Goal: Task Accomplishment & Management: Complete application form

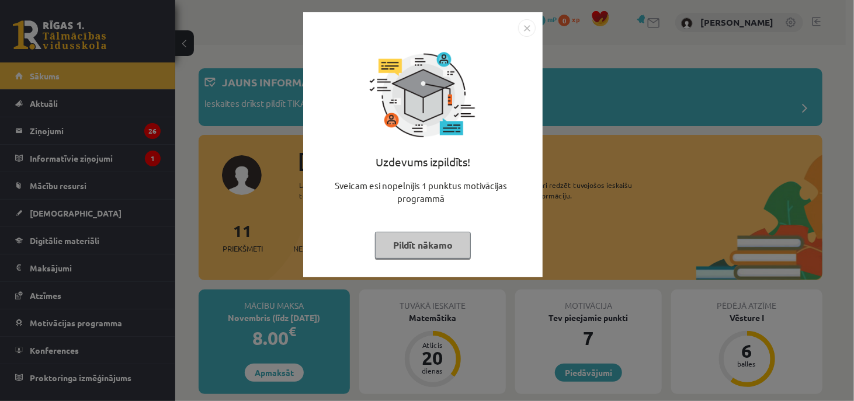
click at [417, 242] on button "Pildīt nākamo" at bounding box center [423, 245] width 96 height 27
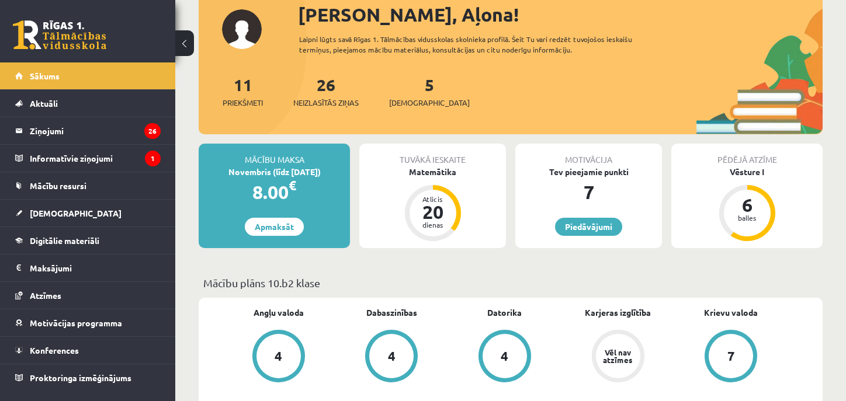
scroll to position [147, 0]
click at [416, 99] on span "[DEMOGRAPHIC_DATA]" at bounding box center [429, 102] width 81 height 12
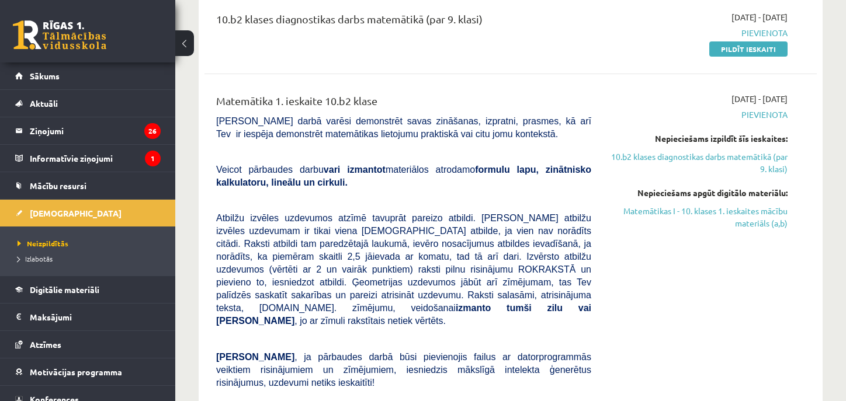
scroll to position [147, 0]
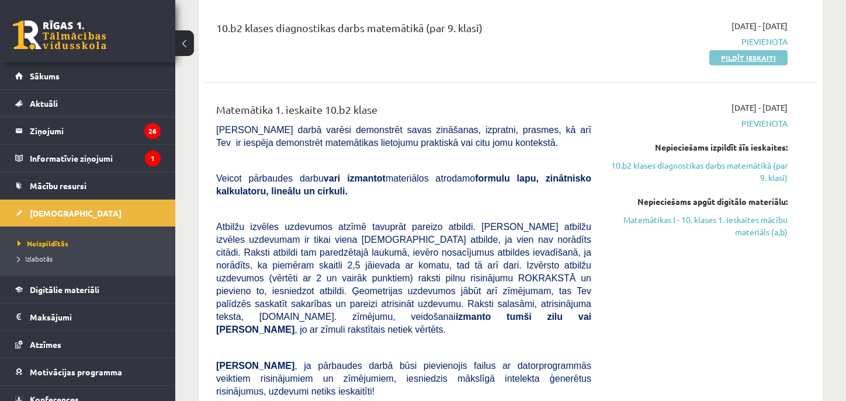
click at [722, 55] on link "Pildīt ieskaiti" at bounding box center [748, 57] width 78 height 15
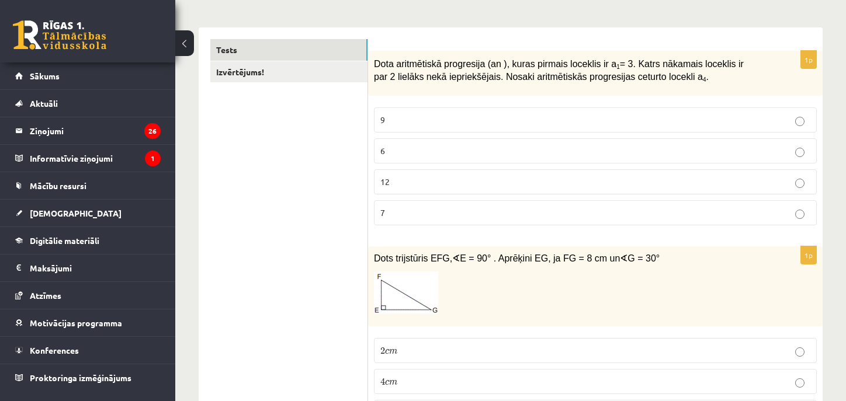
scroll to position [175, 0]
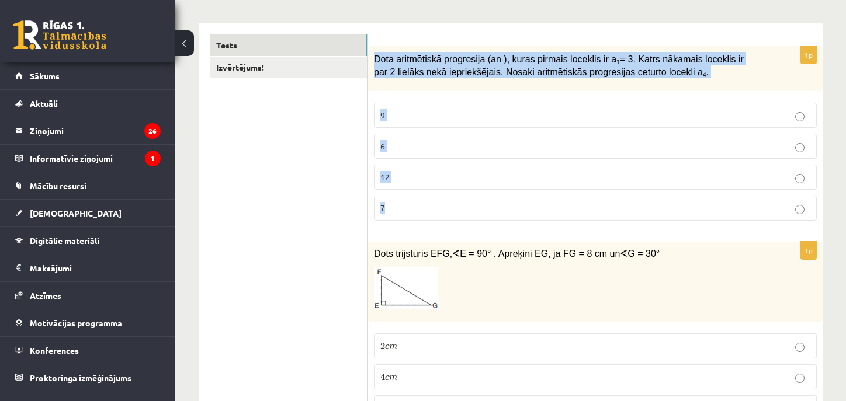
drag, startPoint x: 391, startPoint y: 60, endPoint x: 475, endPoint y: 211, distance: 173.3
click at [475, 211] on div "1p Dota aritmētiskā progresija (an ), kuras pirmais loceklis ir a 1 = 3. Katrs …" at bounding box center [595, 138] width 454 height 184
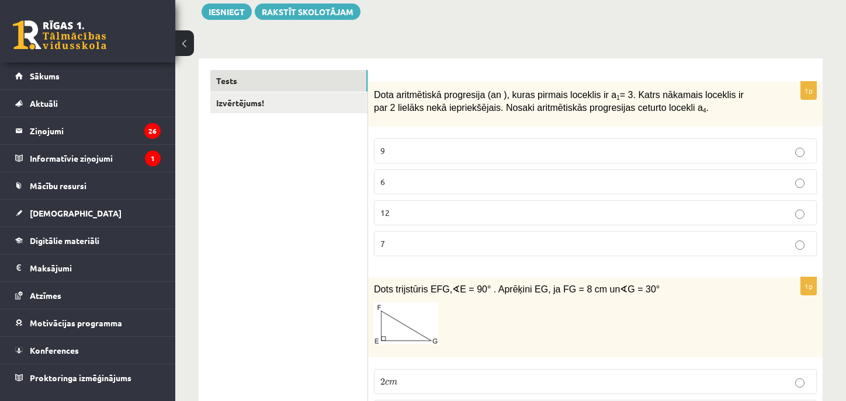
scroll to position [175, 0]
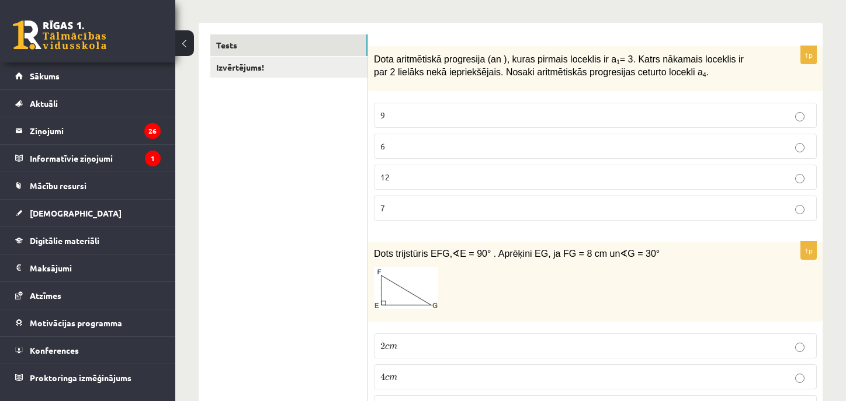
click at [442, 92] on div "1p Dota aritmētiskā progresija (an ), kuras pirmais loceklis ir a 1 = 3. Katrs …" at bounding box center [595, 138] width 454 height 184
click at [441, 116] on p "9" at bounding box center [595, 115] width 430 height 12
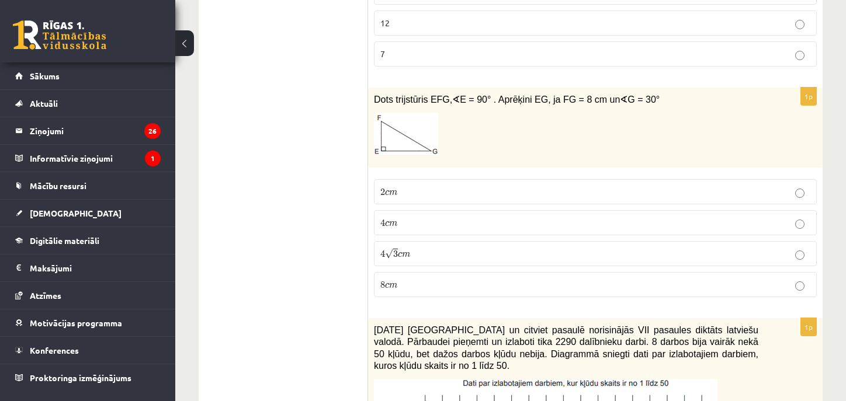
scroll to position [350, 0]
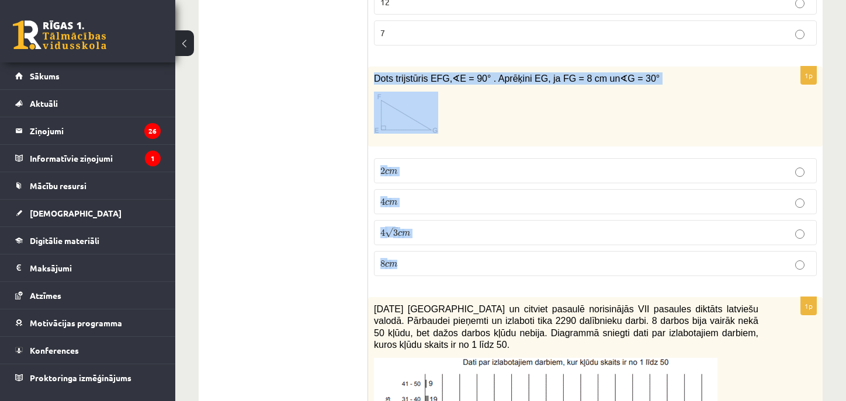
drag, startPoint x: 376, startPoint y: 74, endPoint x: 559, endPoint y: 246, distance: 251.6
click at [559, 246] on div "1p Dots trijstūris EFG, ∢ E = 90° . Aprēķini EG, ja FG = 8 cm un ∢ G = 30° 2 c …" at bounding box center [595, 176] width 454 height 219
copy div "Dots trijstūris EFG, ∢ E = 90° . Aprēķini EG, ja FG = 8 cm un ∢ G = 30° 2 c m 2…"
click at [451, 232] on p "4 √ 3 c m 4 3 c m" at bounding box center [595, 233] width 430 height 12
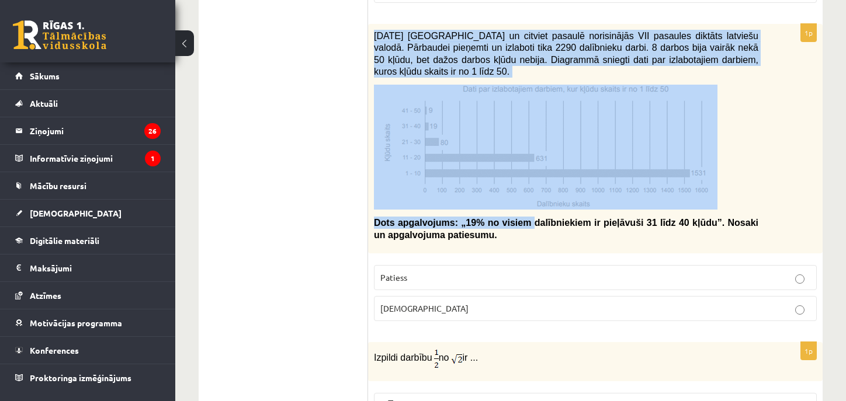
scroll to position [701, 0]
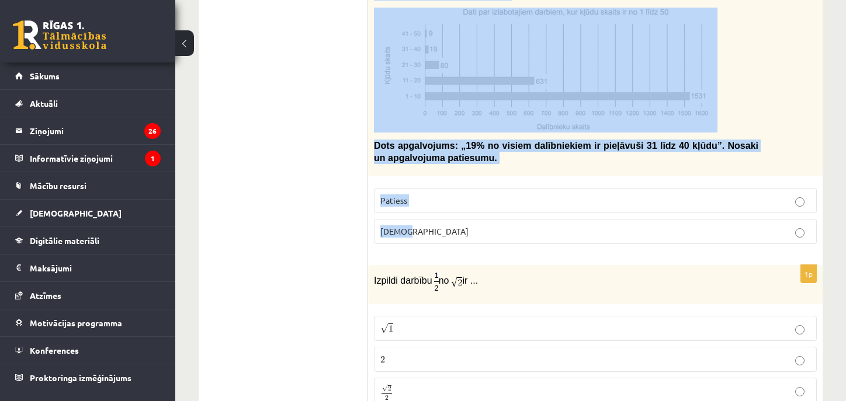
drag, startPoint x: 374, startPoint y: 132, endPoint x: 569, endPoint y: 232, distance: 219.4
click at [569, 232] on div "1p 2021. gada 27. novembrī Latvijā un citviet pasaulē norisinājās VII pasaules …" at bounding box center [595, 100] width 454 height 307
copy div "2021. gada 27. novembrī Latvijā un citviet pasaulē norisinājās VII pasaules dik…"
click at [564, 56] on img at bounding box center [545, 70] width 343 height 125
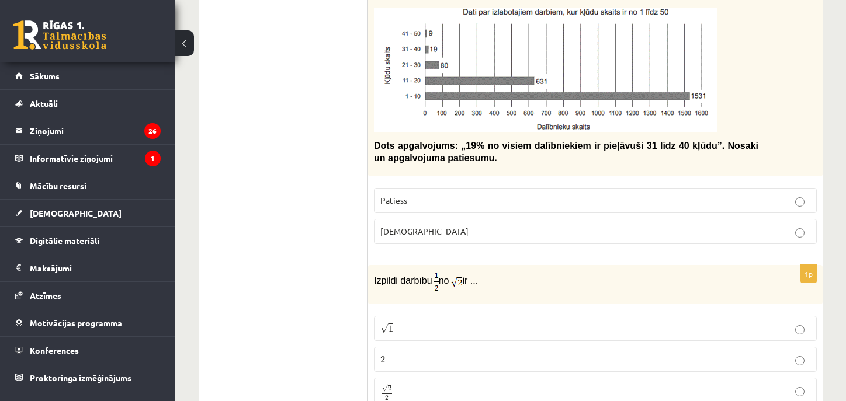
drag, startPoint x: 528, startPoint y: 95, endPoint x: 277, endPoint y: 116, distance: 251.4
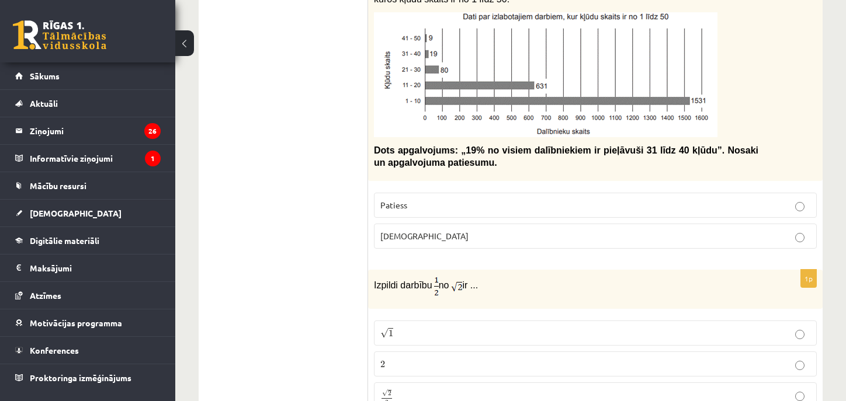
scroll to position [818, 0]
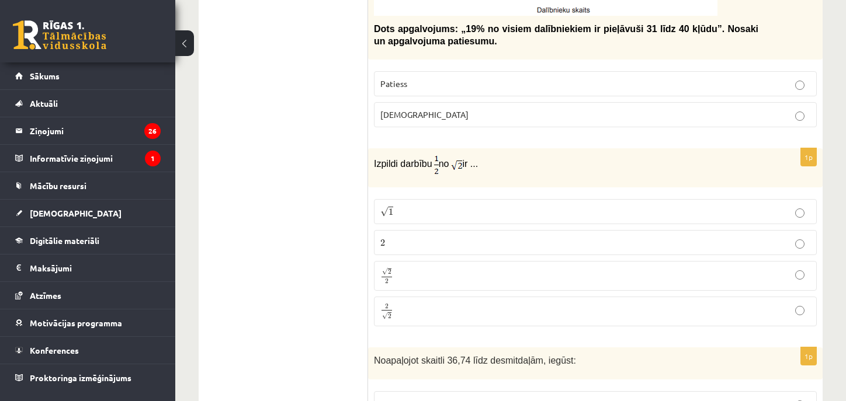
click at [528, 104] on label "Aplams" at bounding box center [595, 114] width 443 height 25
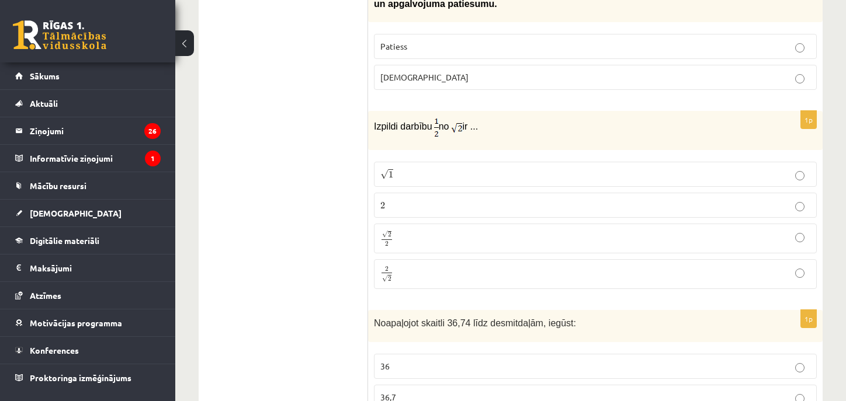
scroll to position [876, 0]
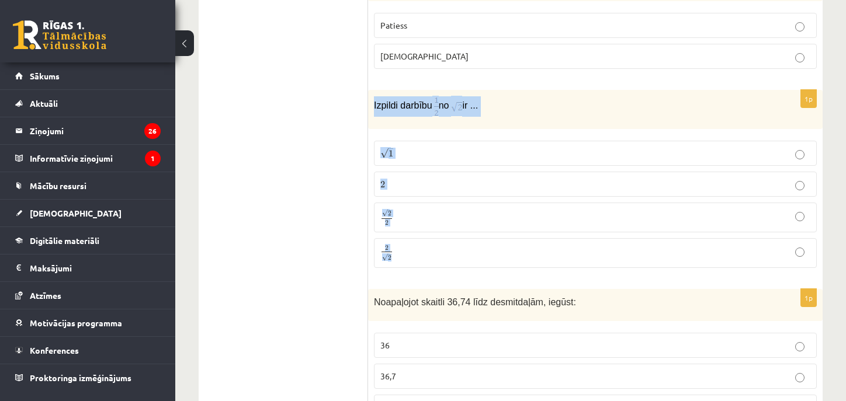
drag, startPoint x: 374, startPoint y: 99, endPoint x: 523, endPoint y: 229, distance: 197.9
click at [523, 242] on div "1p Izpildi darbību no ir ... √ 1 1 2 2 √ 2 2 2 2 2 √ 2 2 2" at bounding box center [595, 183] width 454 height 187
copy div "Izpildi darbību no ir ... √ 1 1 2 2 √ 2 2 2 2 2 √ 2"
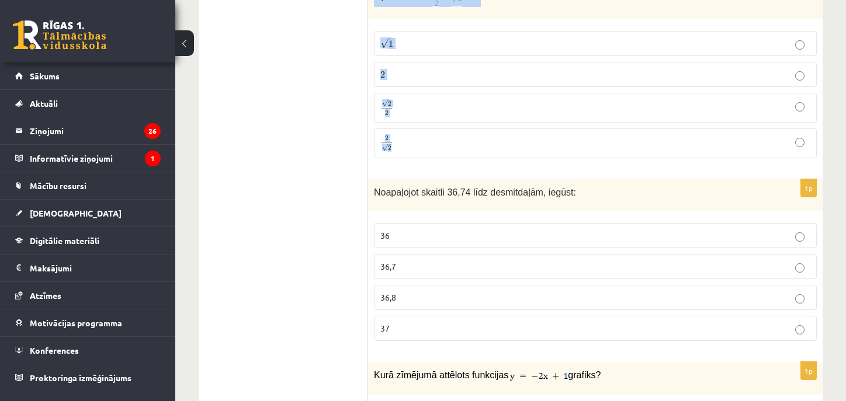
scroll to position [993, 0]
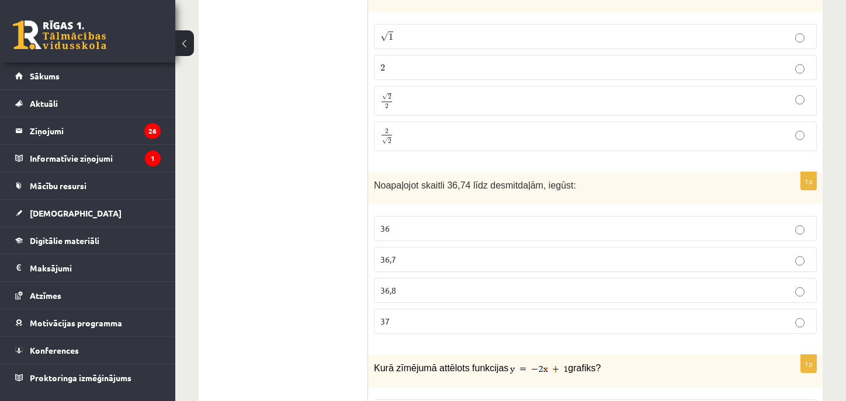
click at [561, 62] on p "2 2" at bounding box center [595, 67] width 430 height 12
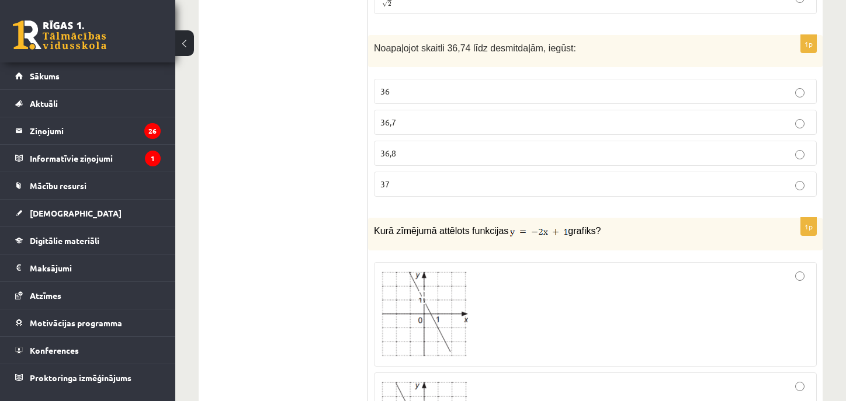
scroll to position [1110, 0]
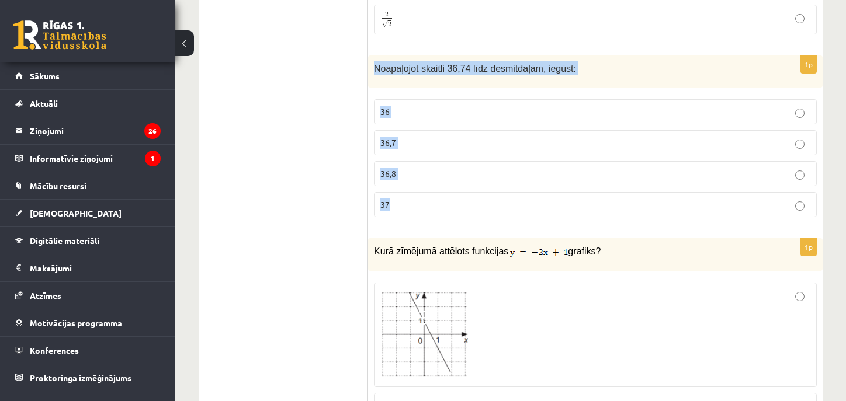
drag, startPoint x: 371, startPoint y: 62, endPoint x: 492, endPoint y: 194, distance: 178.6
click at [492, 194] on div "1p Noapaļojot skaitli 36,74 līdz desmitdaļām, iegūst: 36 36,7 36,8 37" at bounding box center [595, 140] width 454 height 171
copy div "Noapaļojot skaitli 36,74 līdz desmitdaļām, iegūst: 36 36,7 36,8 37"
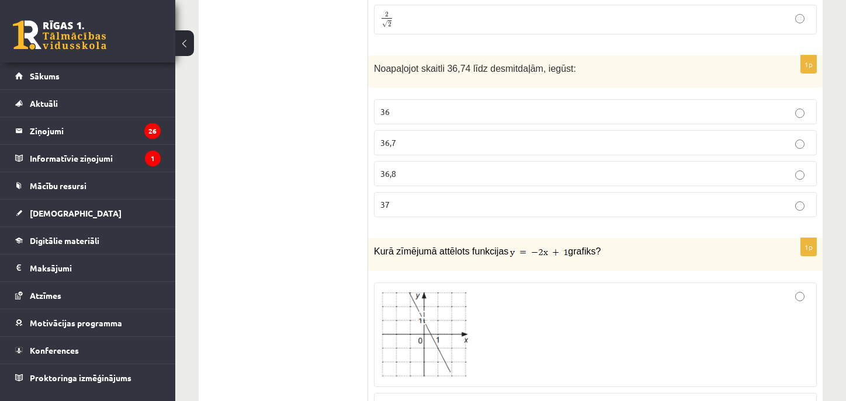
click at [433, 145] on label "36,7" at bounding box center [595, 142] width 443 height 25
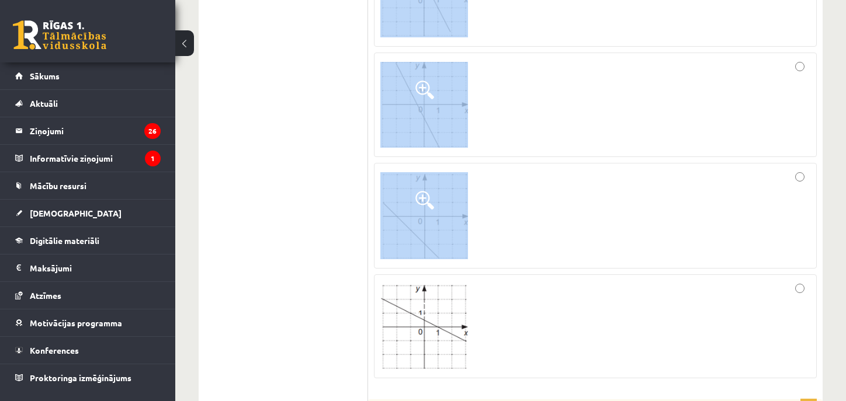
scroll to position [1577, 0]
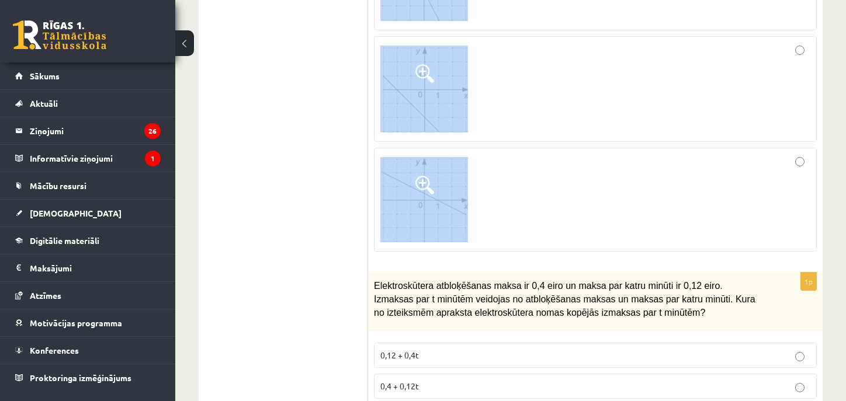
drag, startPoint x: 373, startPoint y: 74, endPoint x: 526, endPoint y: 153, distance: 172.9
click at [526, 153] on div "1p Kurā zīmējumā attēlots funkcijas grafiks?" at bounding box center [595, 16] width 454 height 490
copy div "Kurā zīmējumā attēlots funkcijas grafiks?"
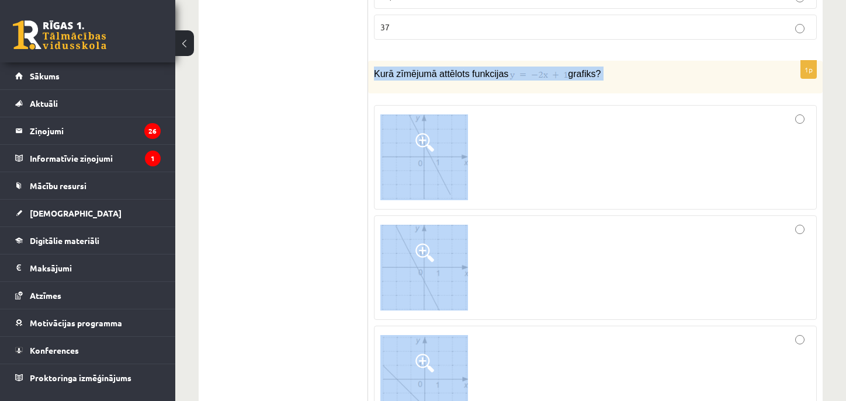
scroll to position [1285, 0]
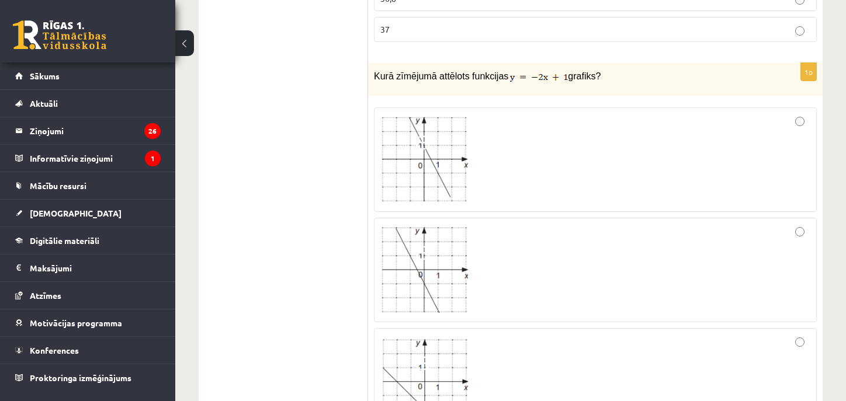
click at [547, 173] on div at bounding box center [595, 160] width 430 height 92
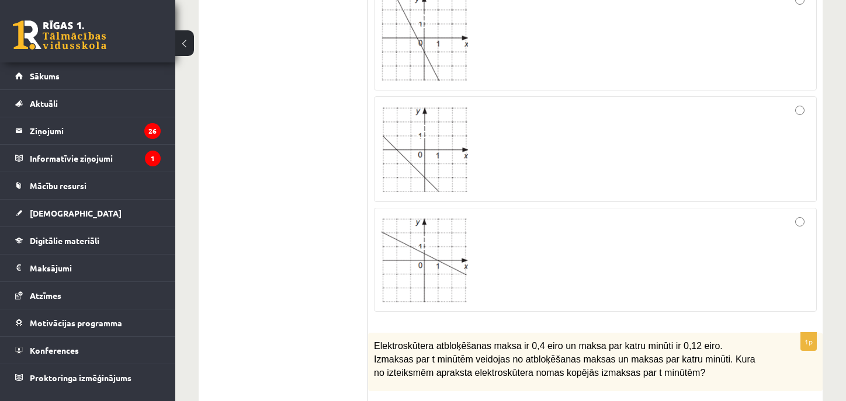
scroll to position [1518, 0]
click at [538, 248] on div at bounding box center [595, 258] width 430 height 91
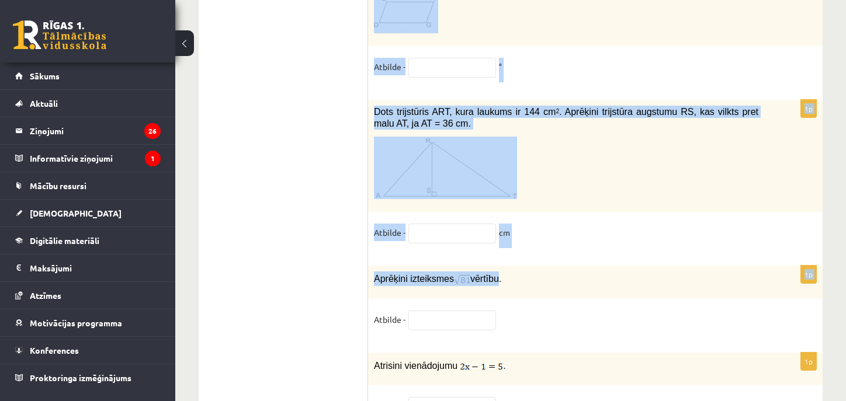
scroll to position [6095, 0]
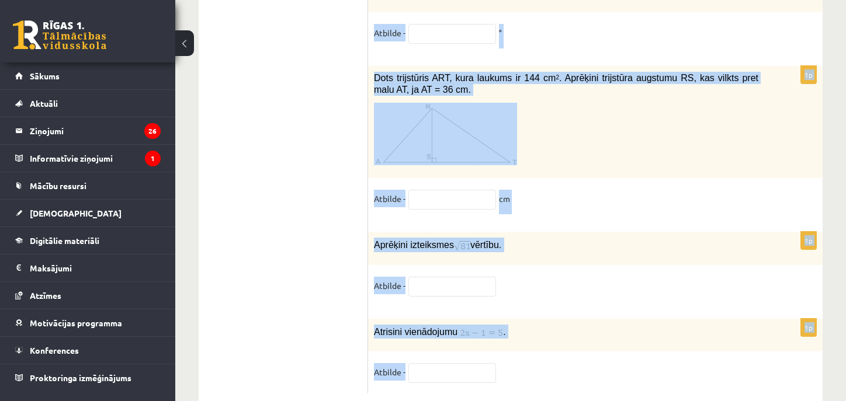
drag, startPoint x: 371, startPoint y: 102, endPoint x: 503, endPoint y: 327, distance: 261.2
copy form "Elektroskūtera atbloķēšanas maksa ir 0,4 eiro un maksa par katru minūti ir 0,12…"
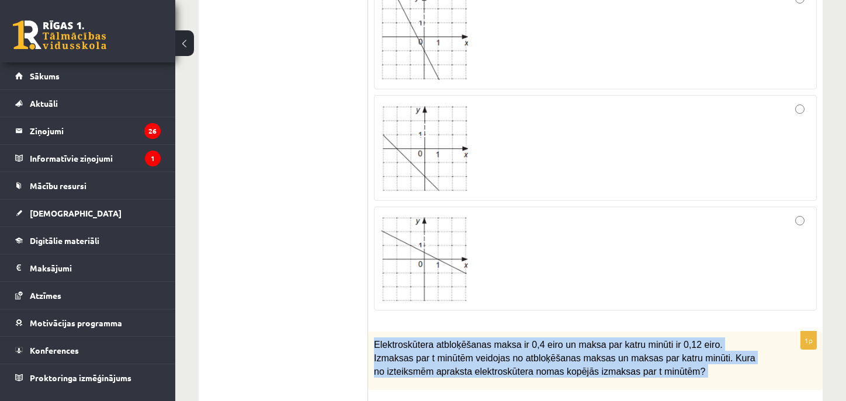
scroll to position [1598, 0]
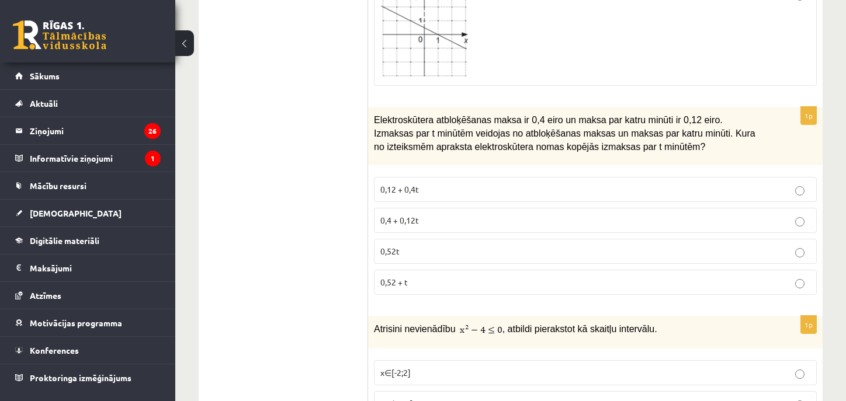
scroll to position [1773, 0]
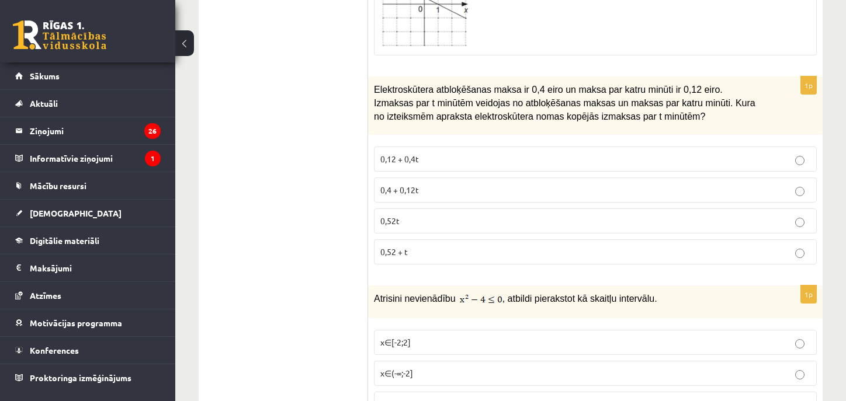
click at [404, 185] on span "0,4 + 0,12t" at bounding box center [399, 190] width 39 height 11
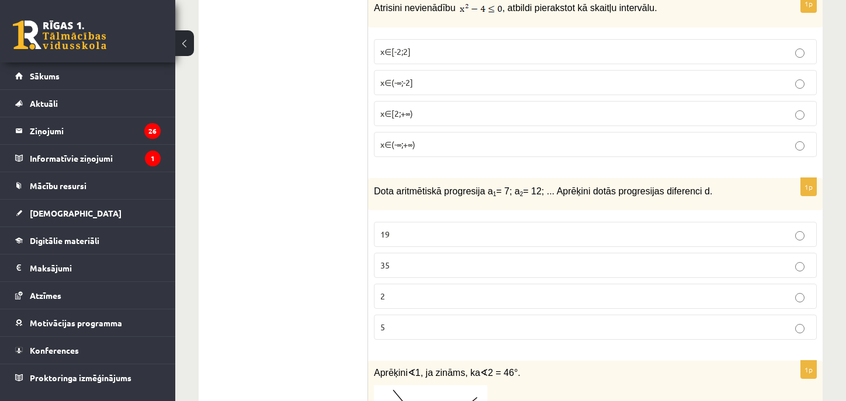
scroll to position [2065, 0]
click at [436, 320] on p "5" at bounding box center [595, 326] width 430 height 12
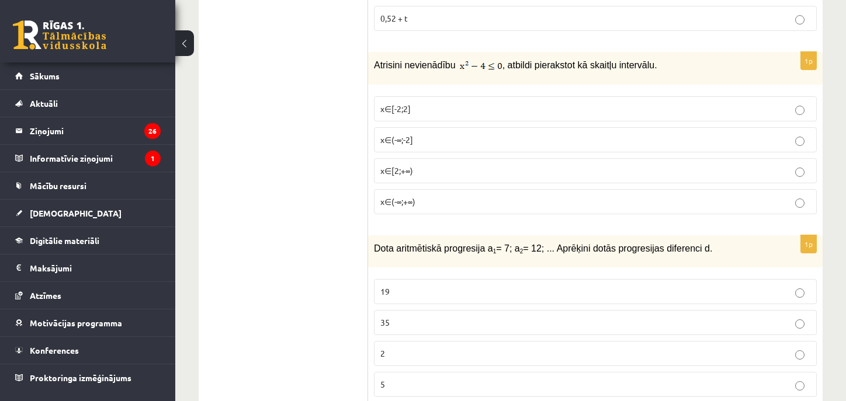
click at [427, 134] on p "x∈(-∞;-2]" at bounding box center [595, 140] width 430 height 12
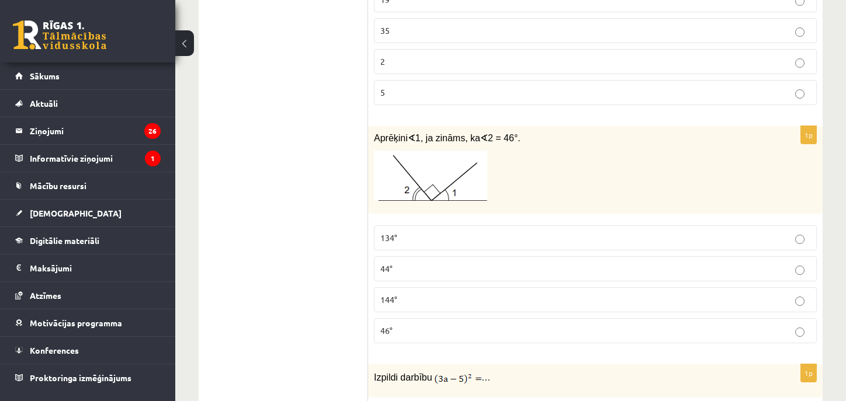
scroll to position [2357, 0]
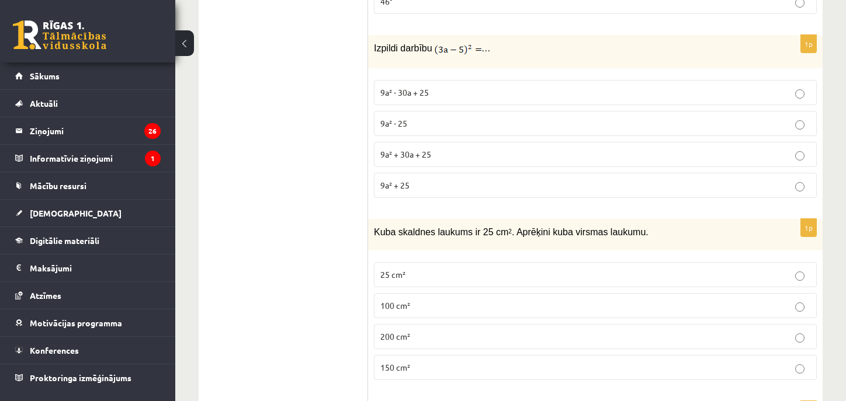
scroll to position [2649, 0]
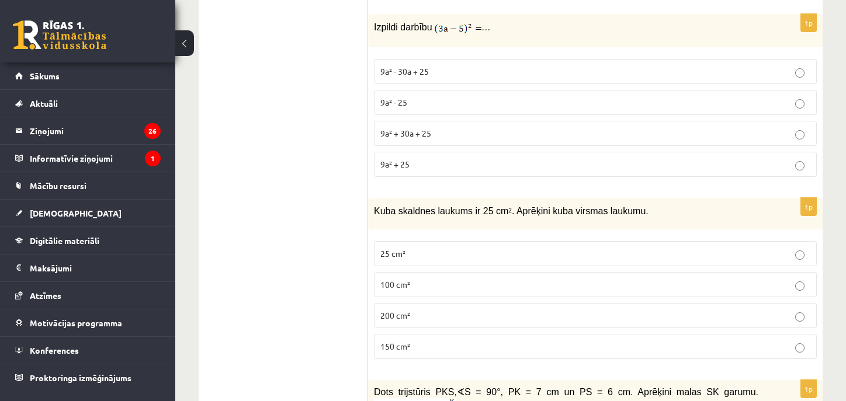
click at [420, 96] on p "9a² - 25" at bounding box center [595, 102] width 430 height 12
click at [418, 152] on label "9a² + 25" at bounding box center [595, 164] width 443 height 25
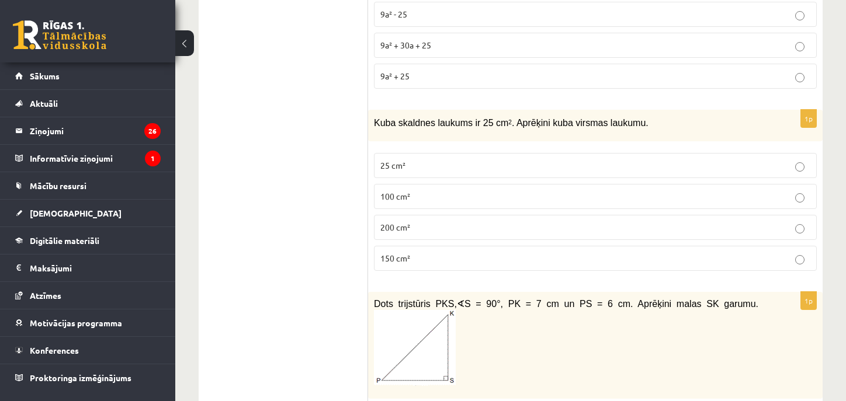
scroll to position [2766, 0]
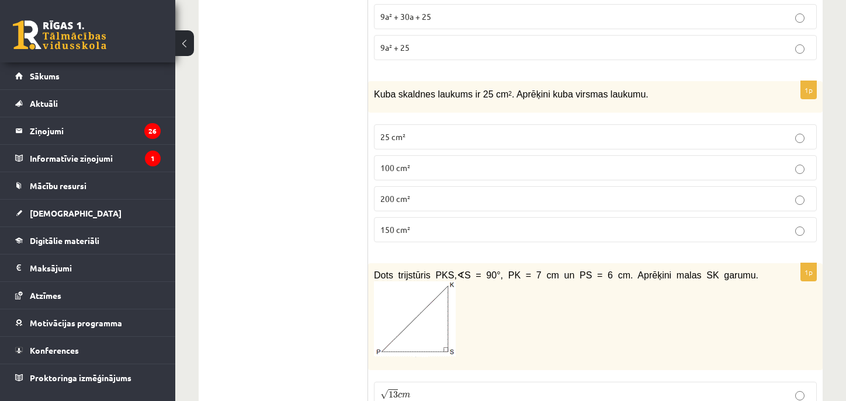
click at [454, 224] on p "150 cm²" at bounding box center [595, 230] width 430 height 12
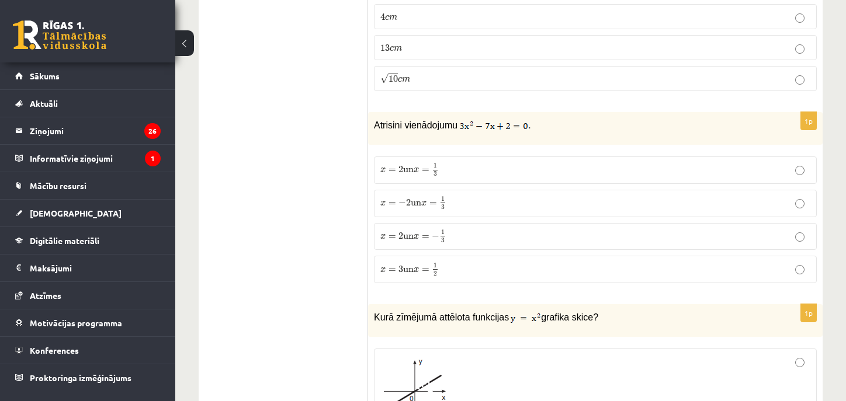
scroll to position [2941, 0]
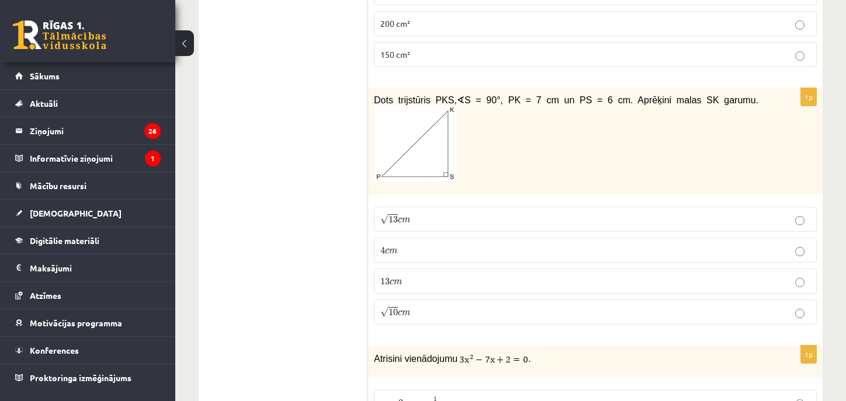
click at [182, 181] on div "**********" at bounding box center [510, 343] width 670 height 6478
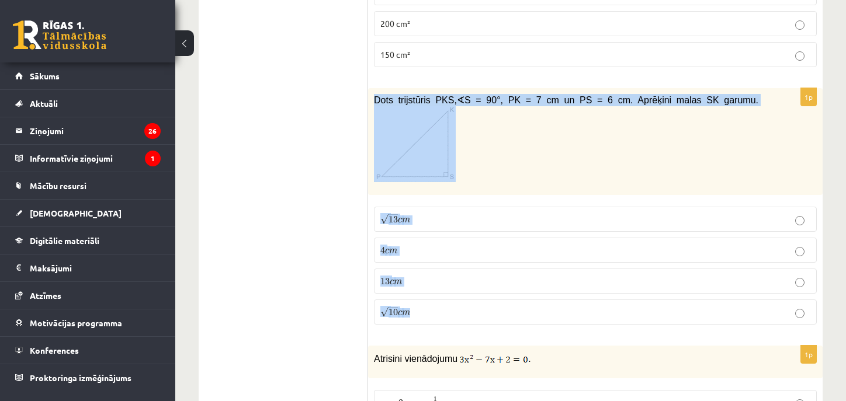
drag, startPoint x: 373, startPoint y: 85, endPoint x: 482, endPoint y: 300, distance: 241.1
click at [482, 300] on div "1p Dots trijstūris PKS, ∢ S = 90°, PK = 7 cm un PS = 6 cm. Aprēķini malas SK ga…" at bounding box center [595, 211] width 454 height 246
copy div "Dots trijstūris PKS, ∢ S = 90°, PK = 7 cm un PS = 6 cm. Aprēķini malas SK garum…"
click at [484, 213] on p "√ 13 c m 13 c m" at bounding box center [595, 219] width 430 height 12
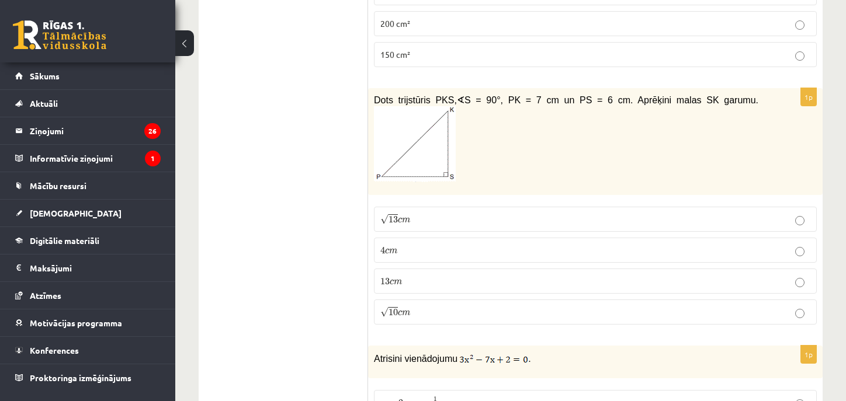
click at [305, 239] on ul "Tests Izvērtējums!" at bounding box center [289, 408] width 158 height 6279
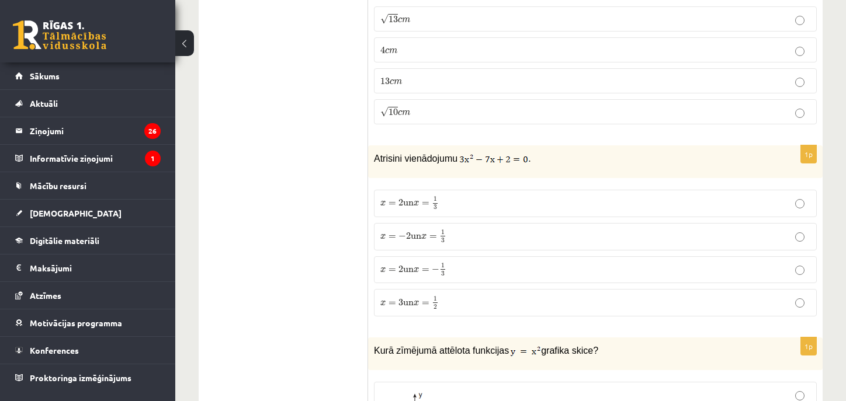
scroll to position [3175, 0]
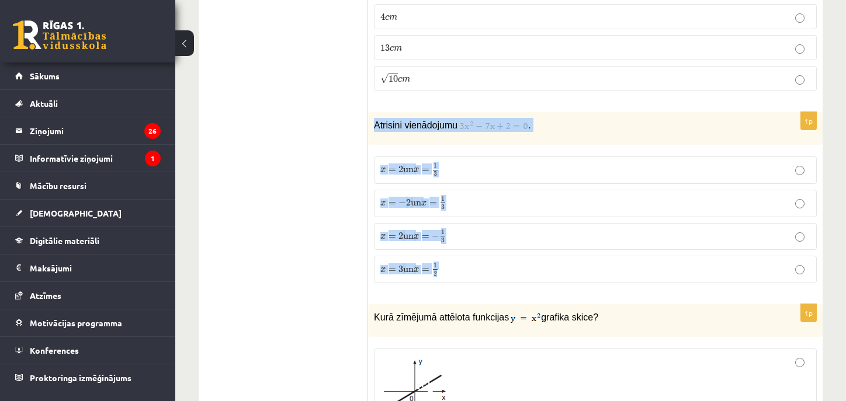
drag, startPoint x: 369, startPoint y: 106, endPoint x: 530, endPoint y: 263, distance: 225.1
click at [530, 265] on div "1p Atrisini vienādojumu . x = 2 un x = 1 3 x = 2 un x = 1 3 x = − 2 un x = 1 3 …" at bounding box center [595, 202] width 454 height 180
copy div "Atrisini vienādojumu . x = 2 un x = 1 3 x = 2 un x = 1 3 x = − 2 un x = 1 3 x =…"
click at [540, 112] on div "Atrisini vienādojumu ." at bounding box center [595, 128] width 454 height 33
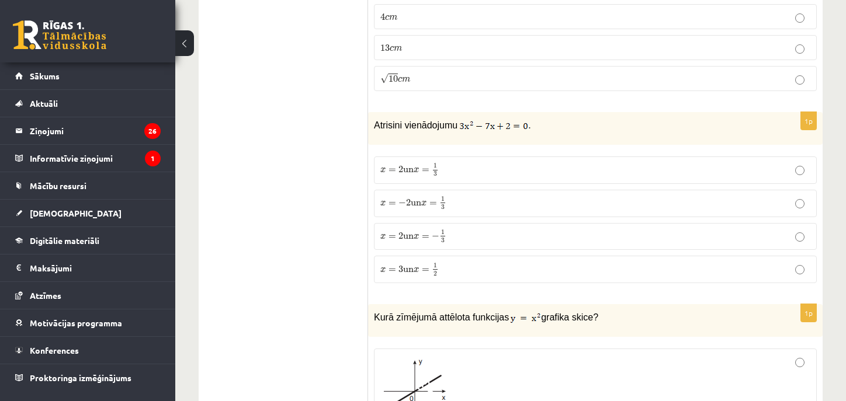
click at [310, 120] on ul "Tests Izvērtējums!" at bounding box center [289, 174] width 158 height 6279
drag, startPoint x: 530, startPoint y: 109, endPoint x: 470, endPoint y: 113, distance: 60.9
click at [470, 118] on p "Atrisini vienādojumu ." at bounding box center [566, 125] width 384 height 14
copy p "."
click at [321, 148] on ul "Tests Izvērtējums!" at bounding box center [289, 174] width 158 height 6279
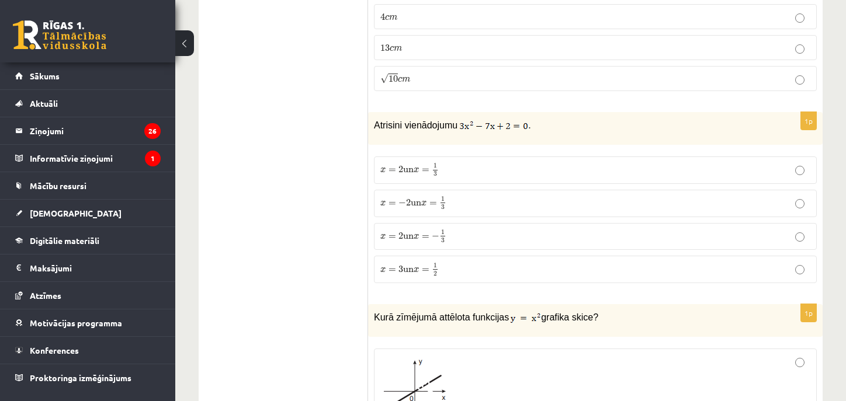
click at [500, 196] on p "x = − 2 un x = 1 3 x = − 2 un x = 1 3" at bounding box center [595, 203] width 430 height 15
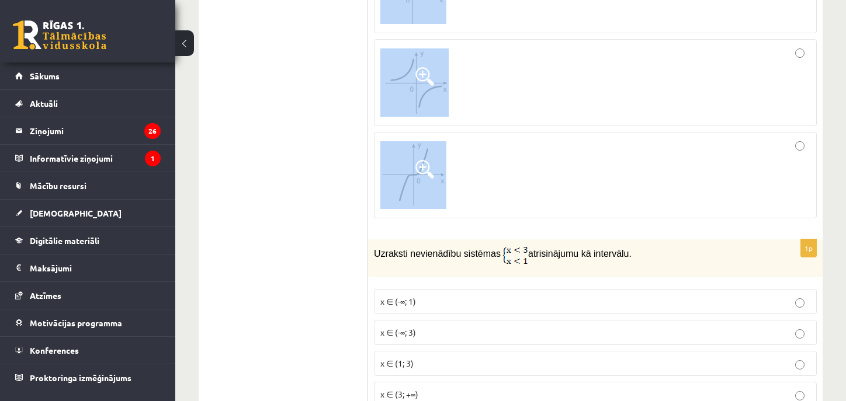
scroll to position [3759, 0]
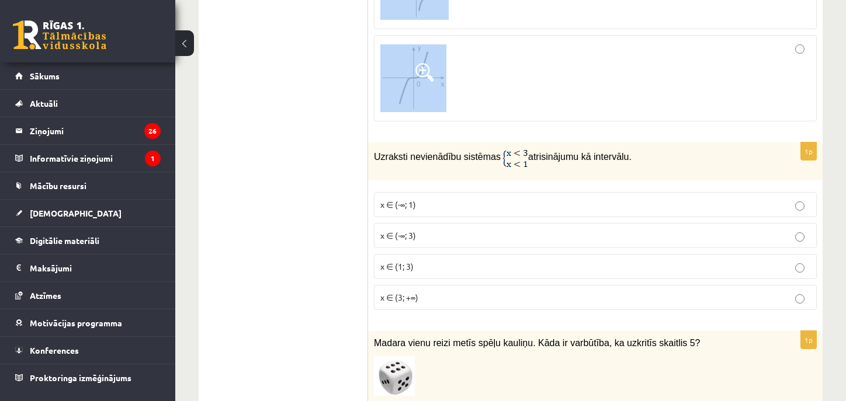
drag, startPoint x: 374, startPoint y: 121, endPoint x: 617, endPoint y: 99, distance: 244.0
copy div "Kurā zīmējumā attēlota funkcijas grafika skice?"
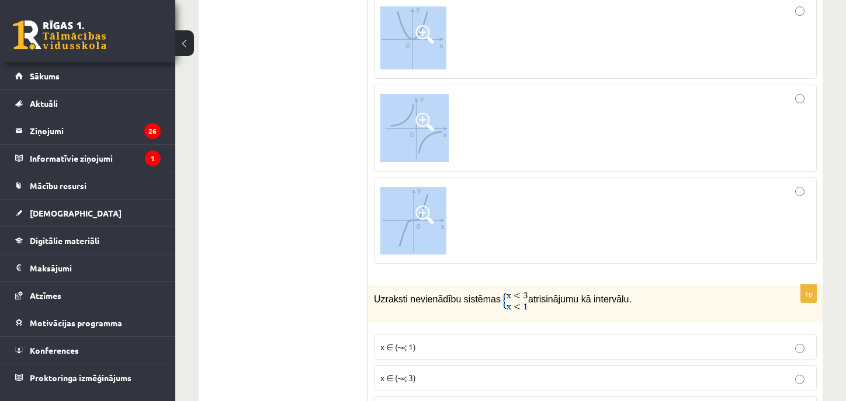
scroll to position [3467, 0]
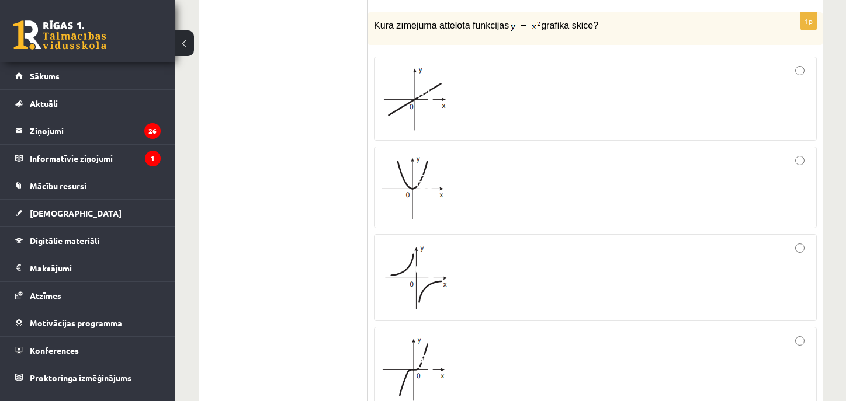
drag, startPoint x: 428, startPoint y: 90, endPoint x: 750, endPoint y: 75, distance: 322.1
click at [750, 75] on div at bounding box center [595, 98] width 430 height 71
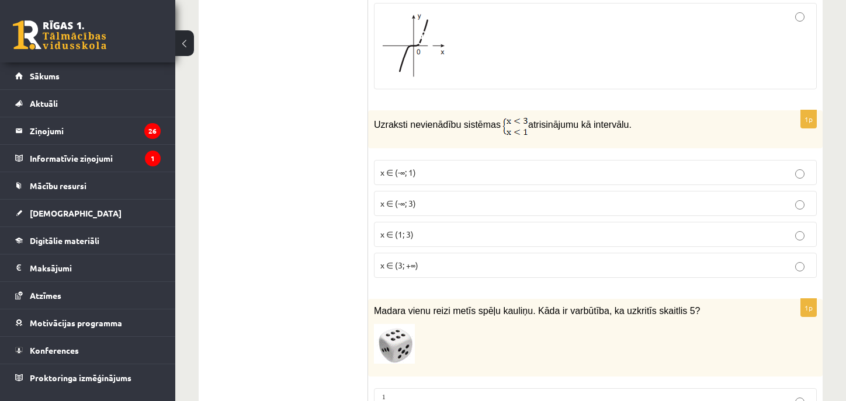
scroll to position [3759, 0]
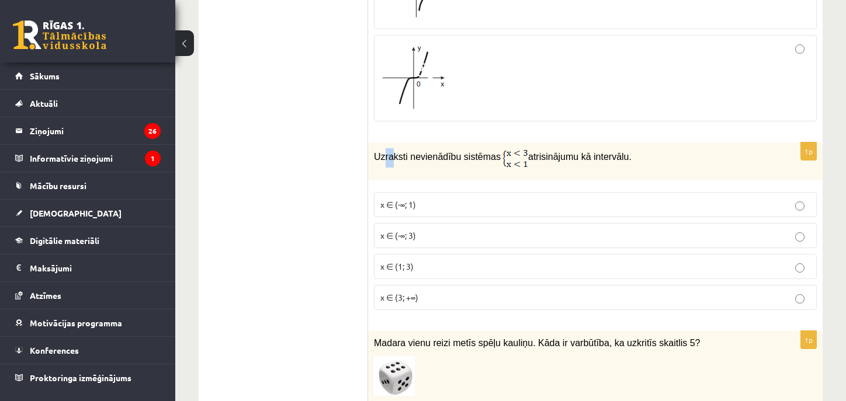
drag, startPoint x: 384, startPoint y: 139, endPoint x: 379, endPoint y: 147, distance: 9.2
click at [390, 152] on span "Uzraksti nevienādību sistēmas" at bounding box center [437, 157] width 127 height 10
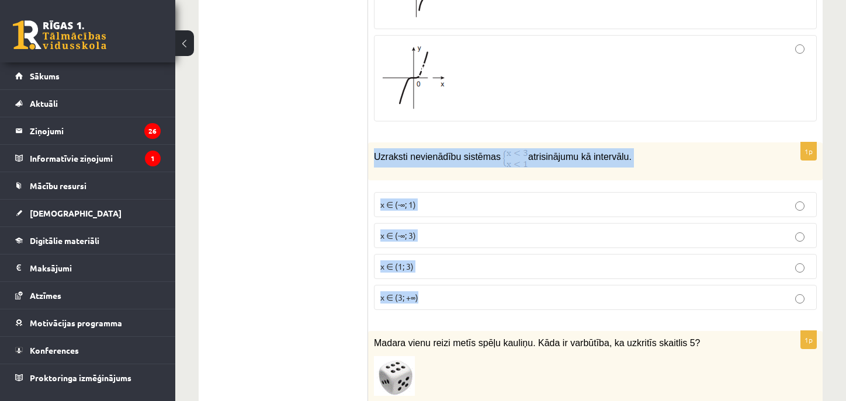
drag, startPoint x: 374, startPoint y: 140, endPoint x: 554, endPoint y: 265, distance: 219.0
click at [554, 272] on div "1p Uzraksti nevienādību sistēmas atrisinājumu kā intervālu. x ∈ (-∞; 1) x ∈ (-∞…" at bounding box center [595, 230] width 454 height 177
click at [773, 142] on div "Uzraksti nevienādību sistēmas atrisinājumu kā intervālu." at bounding box center [595, 161] width 454 height 38
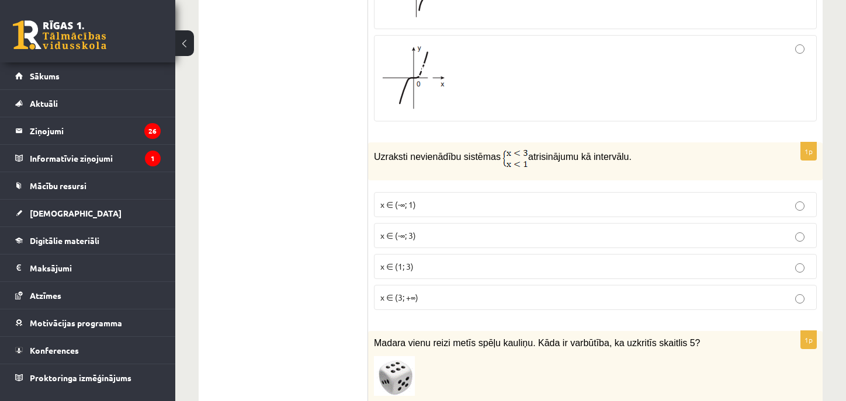
drag, startPoint x: 680, startPoint y: 141, endPoint x: 283, endPoint y: 137, distance: 396.6
drag, startPoint x: 489, startPoint y: 130, endPoint x: 513, endPoint y: 147, distance: 29.3
click at [513, 147] on div "Uzraksti nevienādību sistēmas atrisinājumu kā intervālu." at bounding box center [595, 161] width 454 height 38
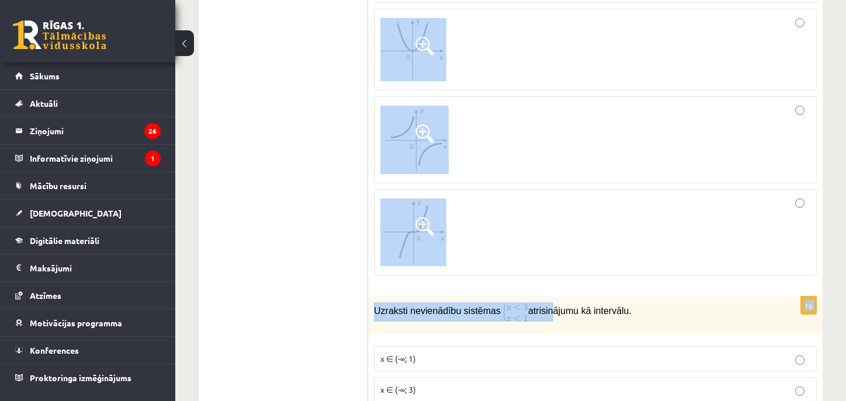
scroll to position [3642, 0]
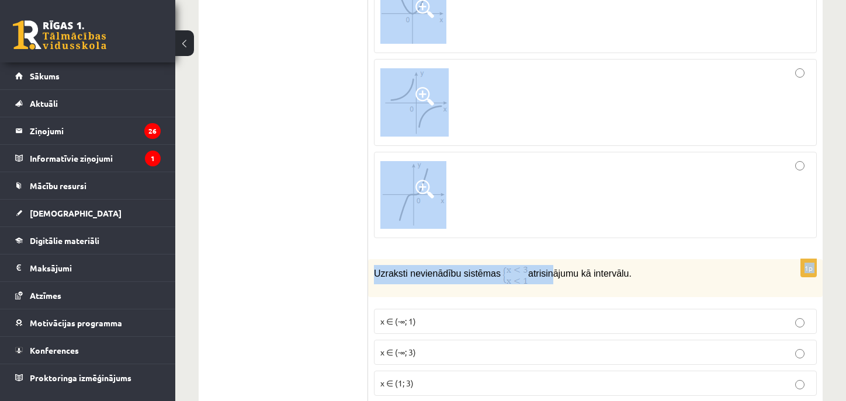
drag, startPoint x: 371, startPoint y: 102, endPoint x: 540, endPoint y: 263, distance: 233.8
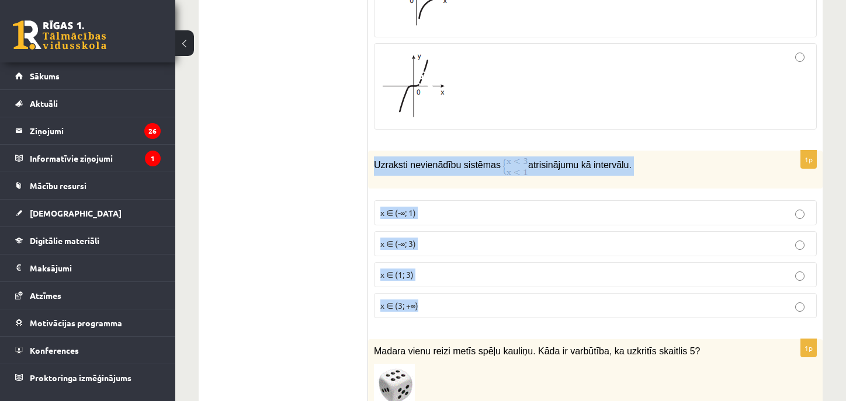
scroll to position [3759, 0]
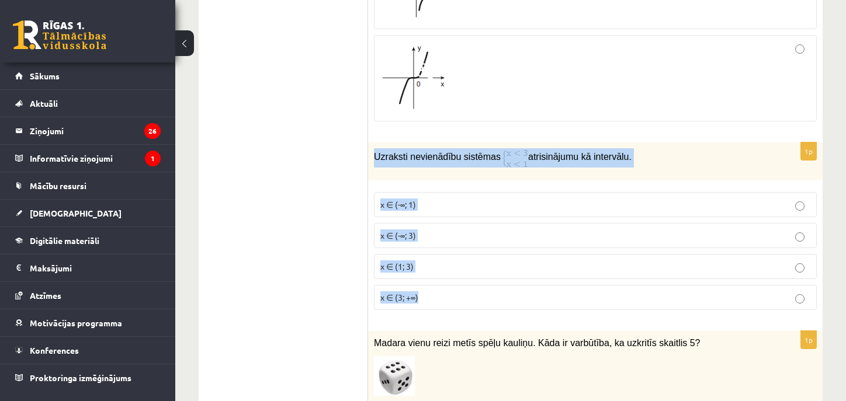
drag, startPoint x: 371, startPoint y: 251, endPoint x: 499, endPoint y: 280, distance: 131.8
click at [499, 280] on div "1p Uzraksti nevienādību sistēmas atrisinājumu kā intervālu. x ∈ (-∞; 1) x ∈ (-∞…" at bounding box center [595, 230] width 454 height 177
click at [524, 224] on label "x ∈ (-∞; 3)" at bounding box center [595, 235] width 443 height 25
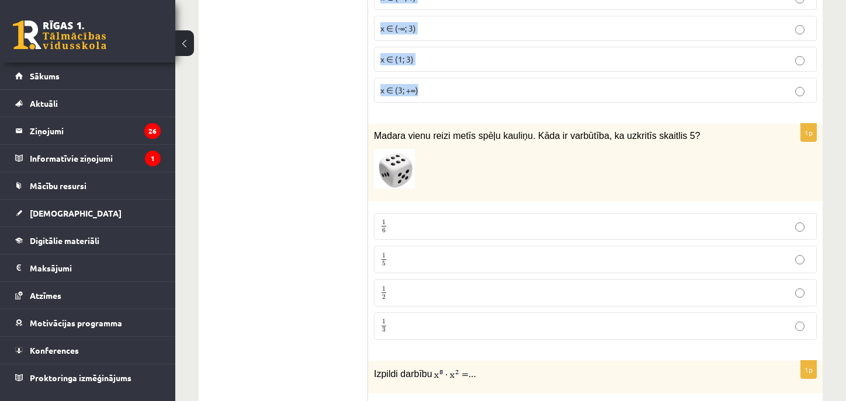
scroll to position [3992, 0]
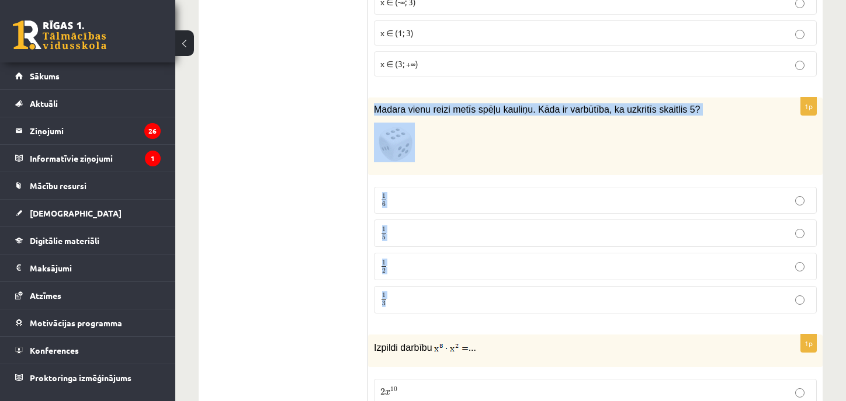
drag, startPoint x: 375, startPoint y: 91, endPoint x: 565, endPoint y: 255, distance: 250.5
click at [562, 265] on div "1p Madara vienu reizi metīs spēļu kauliņu. Kāda ir varbūtība, ka uzkritīs skait…" at bounding box center [595, 210] width 454 height 225
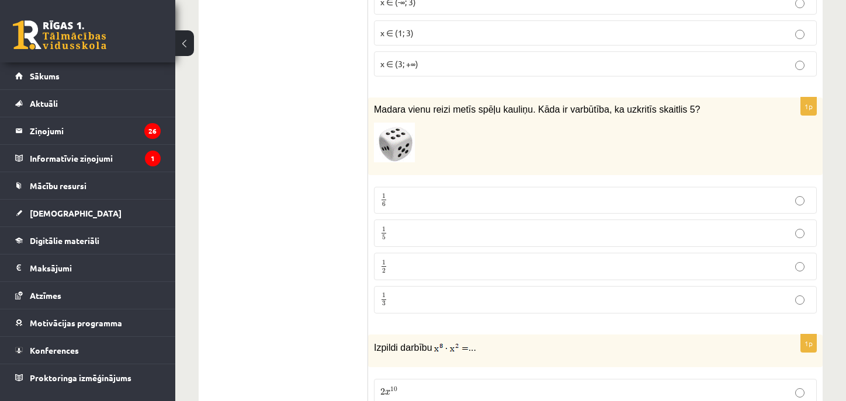
drag, startPoint x: 336, startPoint y: 300, endPoint x: 362, endPoint y: 280, distance: 32.5
click at [456, 193] on p "1 6 1 6" at bounding box center [595, 200] width 430 height 15
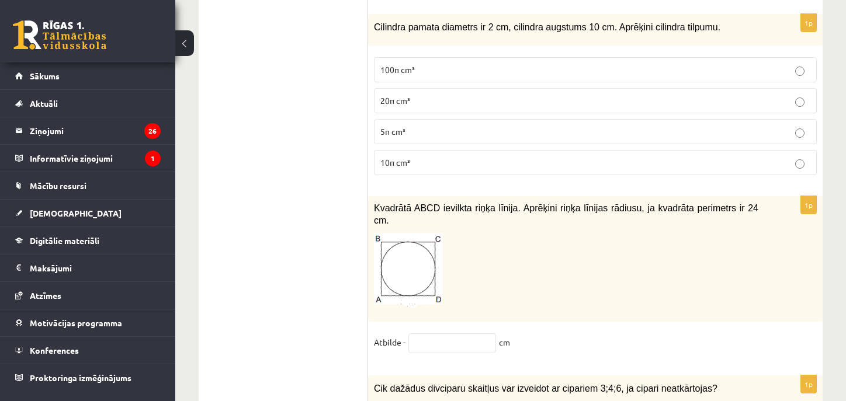
scroll to position [4810, 0]
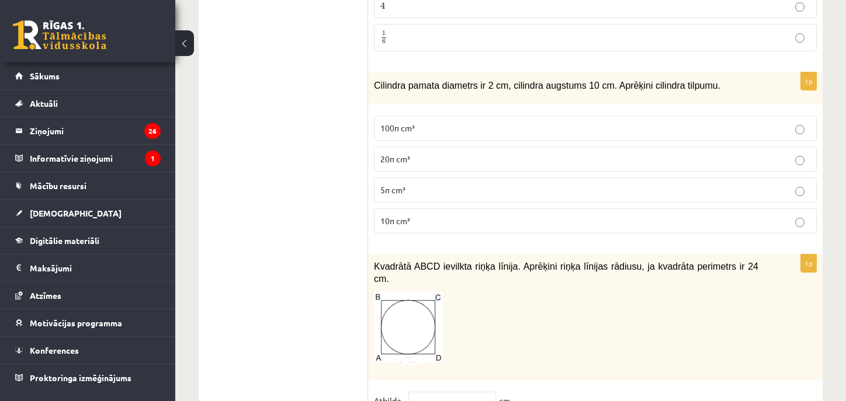
drag, startPoint x: 378, startPoint y: 154, endPoint x: 505, endPoint y: 210, distance: 139.3
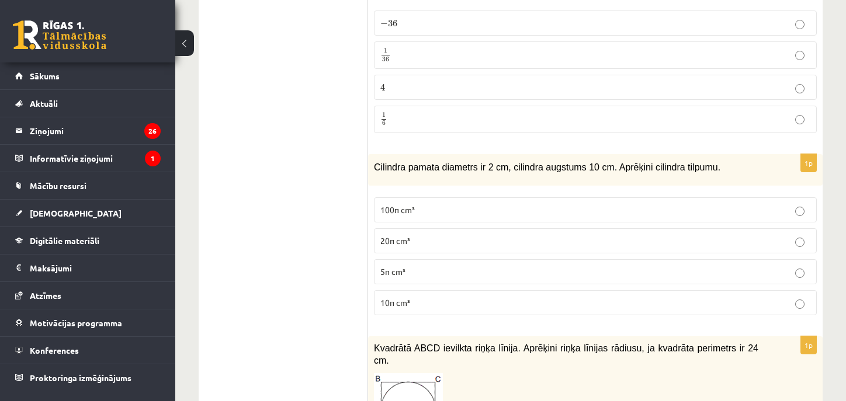
scroll to position [4751, 0]
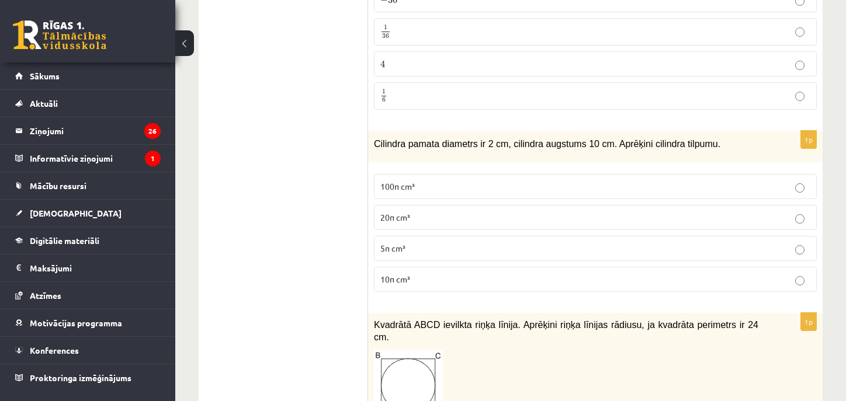
click at [444, 273] on p "10π cm³" at bounding box center [595, 279] width 430 height 12
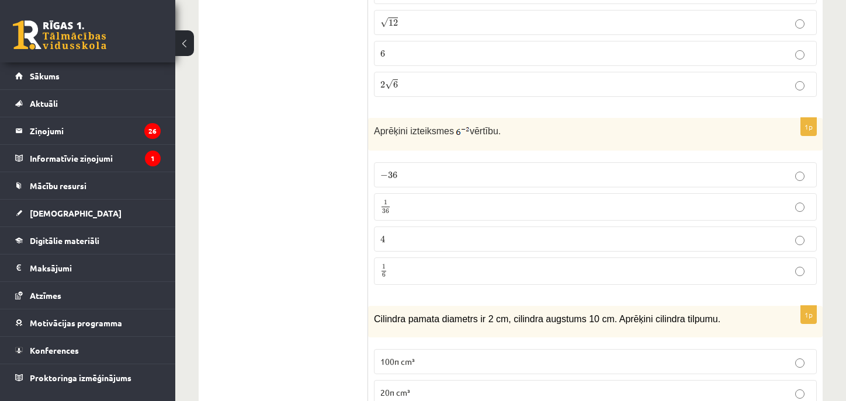
scroll to position [4459, 0]
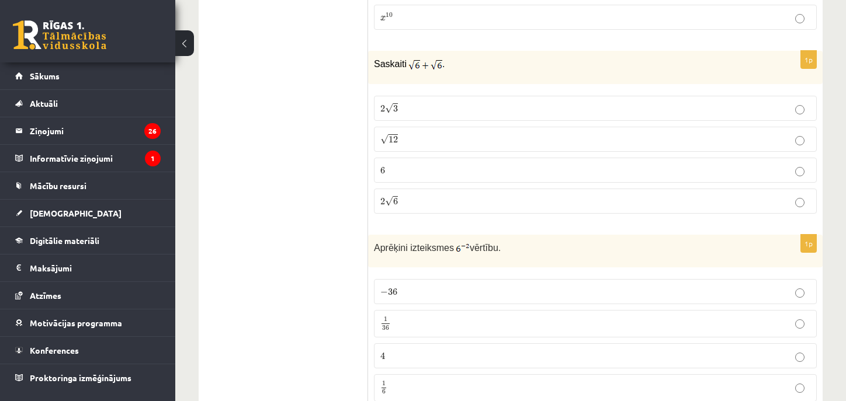
click at [416, 133] on p "√ 12 12" at bounding box center [595, 139] width 430 height 12
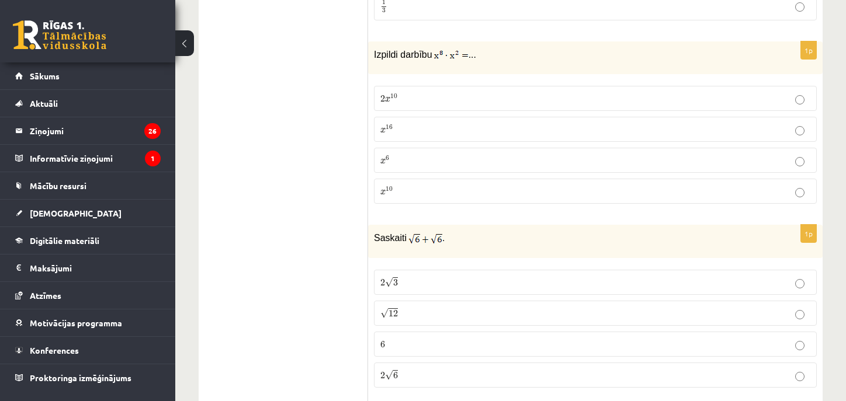
scroll to position [4284, 0]
click at [477, 118] on label "x 16 x 16" at bounding box center [595, 130] width 443 height 25
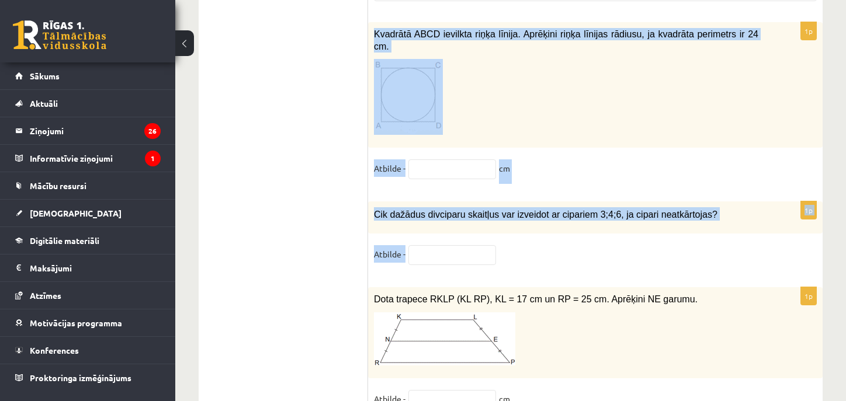
scroll to position [4985, 0]
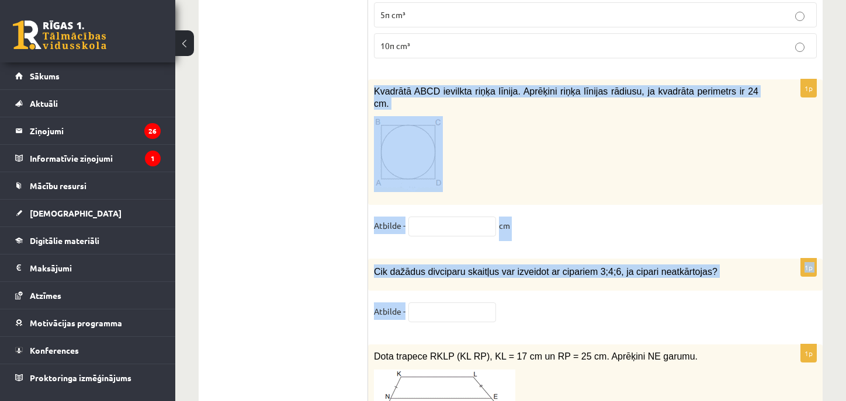
drag, startPoint x: 404, startPoint y: 120, endPoint x: 565, endPoint y: 211, distance: 184.6
click at [565, 211] on div "1p Kvadrātā ABCD ievilkta riņķa līnija. Aprēķini riņķa līnijas rādiusu, ja kvad…" at bounding box center [595, 163] width 454 height 168
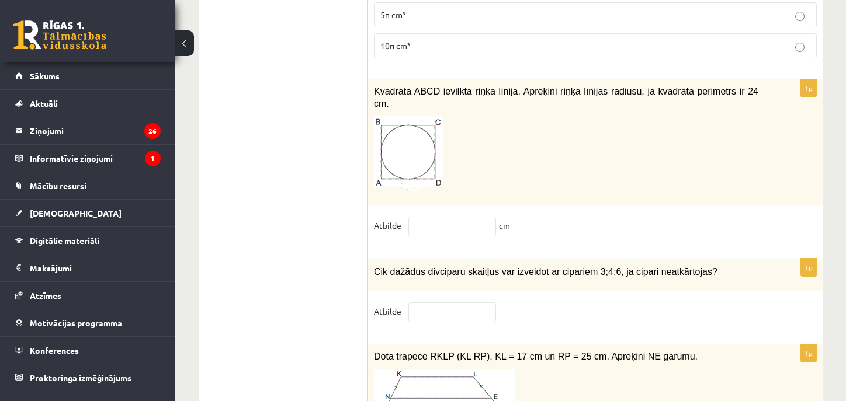
click at [439, 217] on input "text" at bounding box center [452, 227] width 88 height 20
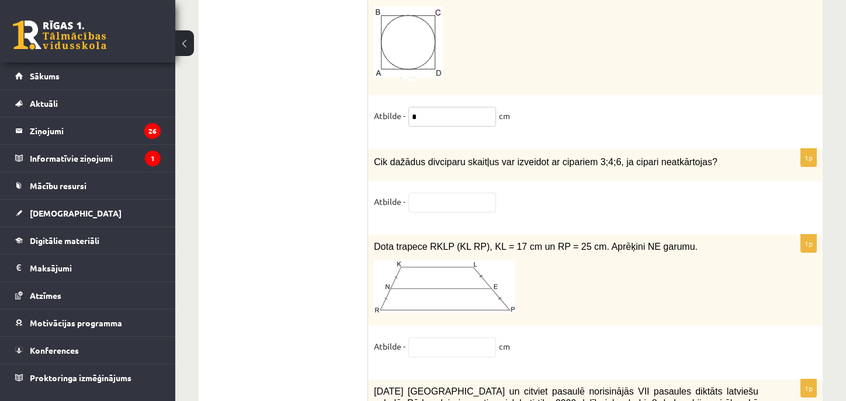
scroll to position [5102, 0]
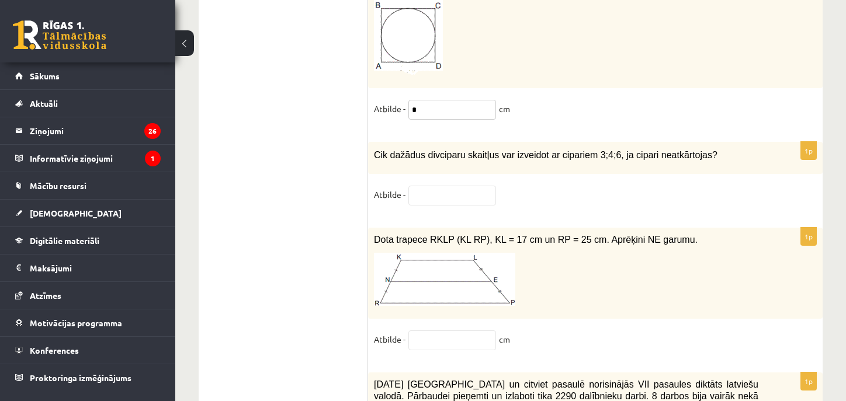
type input "*"
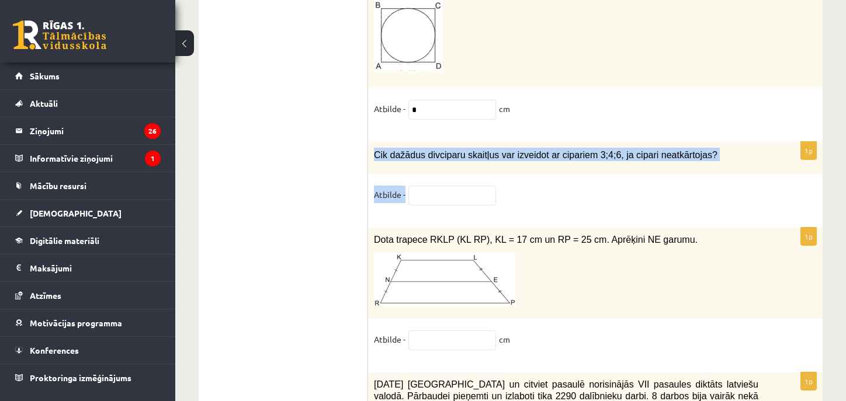
drag, startPoint x: 373, startPoint y: 112, endPoint x: 669, endPoint y: 175, distance: 302.6
click at [669, 175] on div "1p Cik dažādus divciparu skaitļus var izveidot ar cipariem 3;4;6, ja cipari nea…" at bounding box center [595, 179] width 454 height 74
click at [455, 186] on fieldset "Atbilde -" at bounding box center [595, 198] width 443 height 25
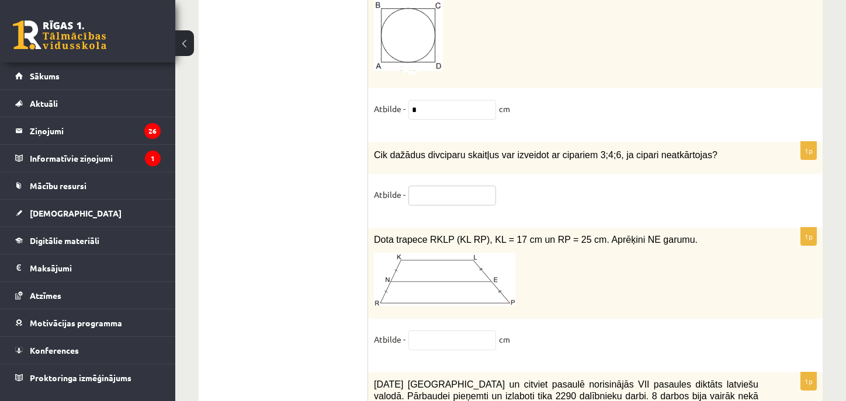
click at [455, 186] on input "text" at bounding box center [452, 196] width 88 height 20
click at [456, 186] on input "text" at bounding box center [452, 196] width 88 height 20
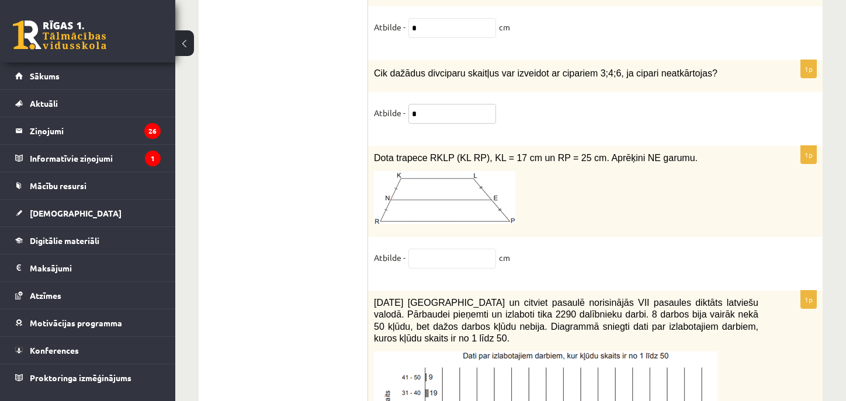
scroll to position [5219, 0]
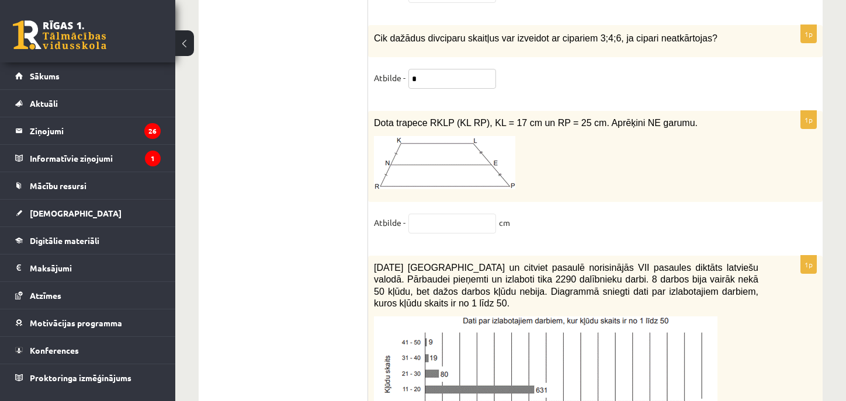
type input "*"
drag, startPoint x: 374, startPoint y: 82, endPoint x: 554, endPoint y: 179, distance: 204.3
click at [554, 179] on div "1p Dota trapece RKLP (KL RP), KL = 17 cm un RP = 25 cm. Aprēķini NE garumu. Atb…" at bounding box center [595, 177] width 454 height 133
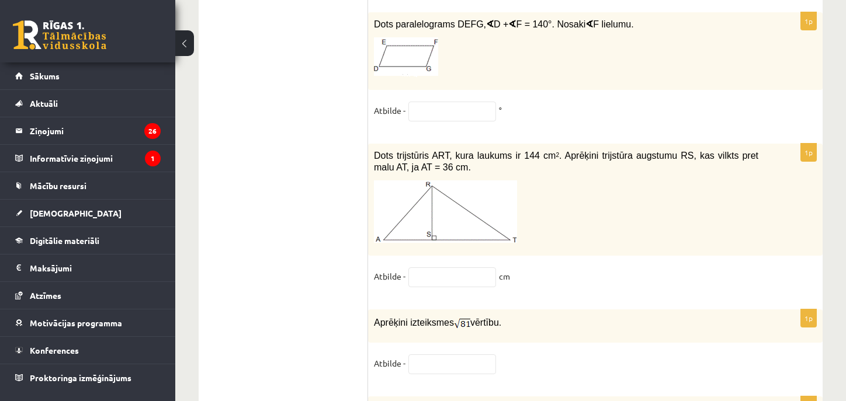
scroll to position [6095, 0]
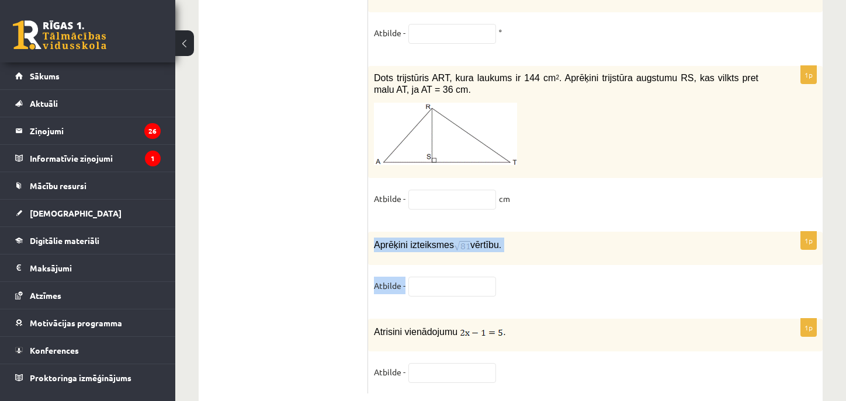
drag, startPoint x: 372, startPoint y: 210, endPoint x: 469, endPoint y: 265, distance: 111.7
click at [469, 265] on div "1p Aprēķini izteiksmes vērtību. Atbilde -" at bounding box center [595, 269] width 454 height 75
click at [385, 277] on p "Atbilde -" at bounding box center [390, 286] width 32 height 18
drag, startPoint x: 373, startPoint y: 213, endPoint x: 484, endPoint y: 340, distance: 168.1
